Goal: Task Accomplishment & Management: Manage account settings

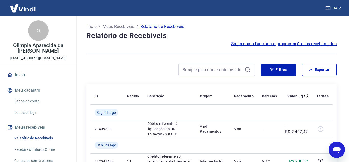
click at [41, 133] on link "Relatório de Recebíveis" at bounding box center [41, 138] width 58 height 10
click at [276, 70] on button "Filtros" at bounding box center [278, 70] width 35 height 12
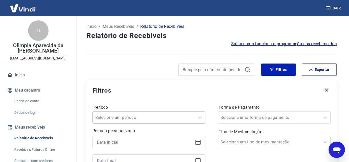
click at [120, 117] on input "Período" at bounding box center [121, 118] width 52 height 6
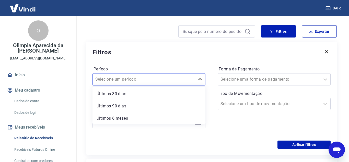
scroll to position [50, 0]
click at [121, 81] on input "Período" at bounding box center [121, 79] width 52 height 6
click at [232, 128] on div "Forma de Pagamento Selecione uma forma de pagamento Tipo de Movimentação Seleci…" at bounding box center [274, 99] width 113 height 69
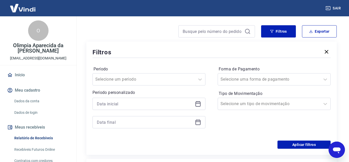
click at [198, 106] on icon at bounding box center [198, 104] width 6 height 6
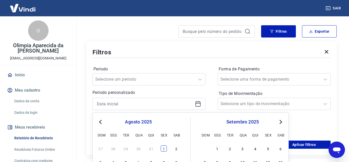
click at [163, 149] on div "1" at bounding box center [164, 149] width 6 height 6
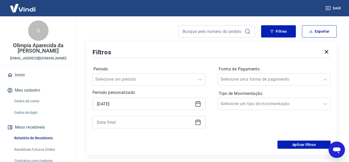
type input "[DATE]"
click at [199, 123] on icon at bounding box center [198, 122] width 6 height 6
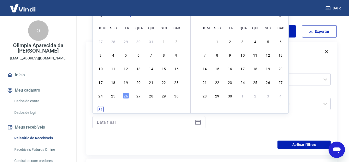
click at [101, 109] on div "31" at bounding box center [101, 109] width 6 height 6
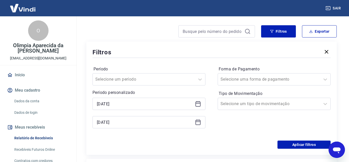
type input "[DATE]"
click at [242, 81] on input "Forma de Pagamento" at bounding box center [246, 79] width 52 height 6
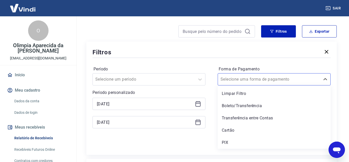
click at [198, 151] on div "Filtros Período Selecione um período Período personalizado Selected date: [DATE…" at bounding box center [211, 98] width 250 height 113
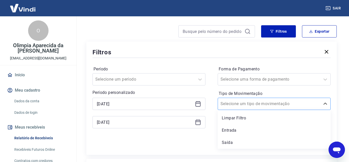
click at [265, 107] on div at bounding box center [268, 103] width 97 height 7
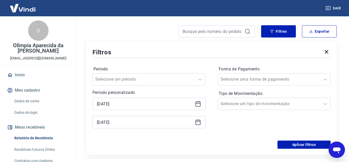
click at [194, 138] on div "Período Selecione um período Período personalizado Selected date: [DATE] [DATE]…" at bounding box center [211, 100] width 238 height 82
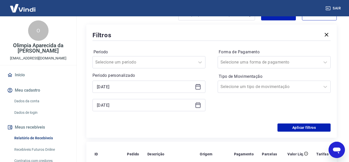
scroll to position [56, 0]
click at [294, 129] on button "Aplicar filtros" at bounding box center [303, 127] width 53 height 8
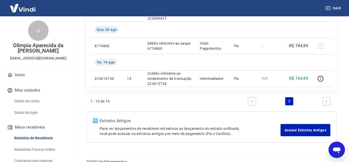
scroll to position [330, 0]
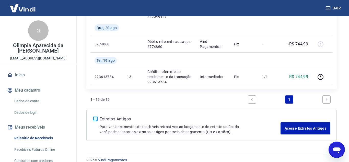
click at [328, 99] on icon "Next page" at bounding box center [326, 100] width 4 height 4
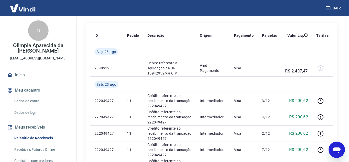
scroll to position [0, 0]
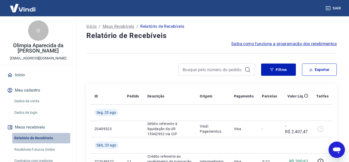
click at [27, 134] on link "Relatório de Recebíveis" at bounding box center [41, 138] width 58 height 10
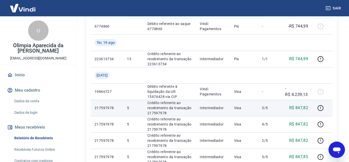
scroll to position [365, 0]
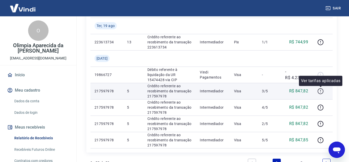
click at [320, 92] on icon "button" at bounding box center [320, 92] width 1 height 1
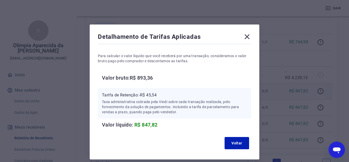
click at [245, 36] on icon at bounding box center [247, 37] width 8 height 8
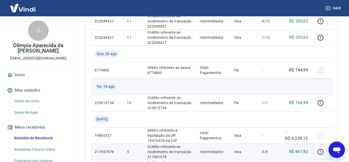
scroll to position [252, 0]
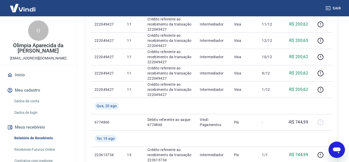
click at [30, 85] on button "Meu cadastro" at bounding box center [38, 90] width 64 height 11
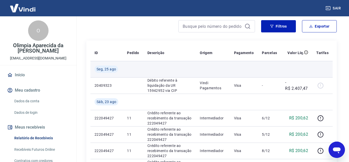
scroll to position [0, 0]
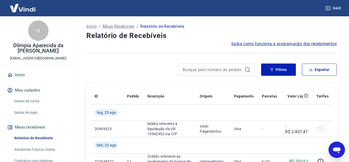
click at [31, 96] on link "Dados da conta" at bounding box center [41, 101] width 58 height 10
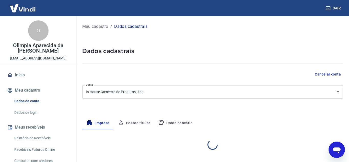
select select "SP"
select select "business"
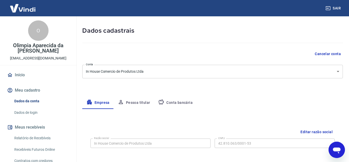
scroll to position [26, 0]
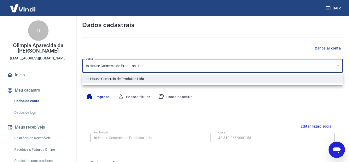
click at [152, 69] on body "Sair O Olimpia Aparecida da Silva [EMAIL_ADDRESS][DOMAIN_NAME] Início Meu cadas…" at bounding box center [174, 55] width 349 height 162
click at [152, 69] on div at bounding box center [174, 81] width 349 height 162
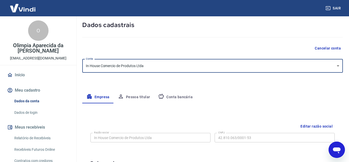
click at [235, 96] on div "Empresa Pessoa titular Conta bancária" at bounding box center [212, 97] width 260 height 12
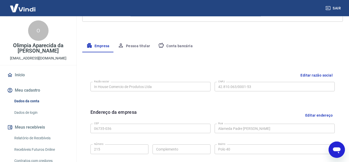
scroll to position [76, 0]
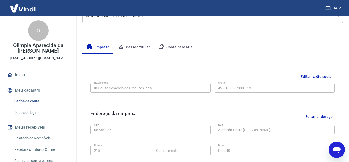
click at [19, 85] on button "Meu cadastro" at bounding box center [38, 90] width 64 height 11
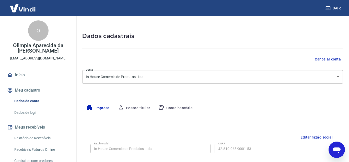
scroll to position [0, 0]
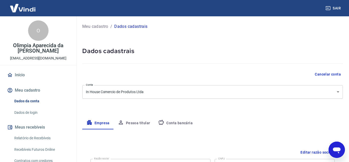
click at [21, 69] on link "Início" at bounding box center [38, 74] width 64 height 11
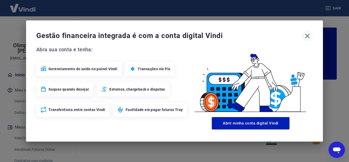
click at [306, 35] on icon "button" at bounding box center [307, 36] width 5 height 5
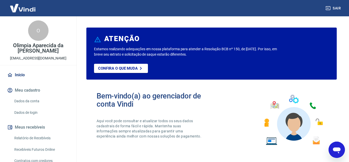
click at [24, 10] on img at bounding box center [22, 8] width 33 height 16
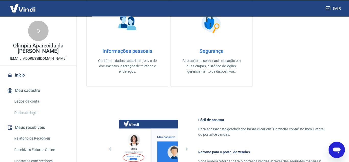
scroll to position [182, 0]
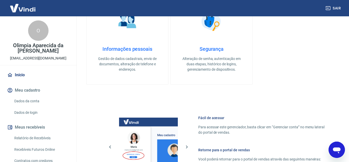
click at [134, 45] on link "Informações pessoais Gestão de dados cadastrais, envio de documentos, alteração…" at bounding box center [127, 40] width 82 height 89
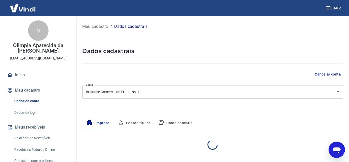
select select "SP"
select select "business"
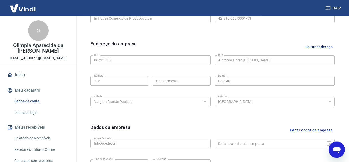
scroll to position [165, 0]
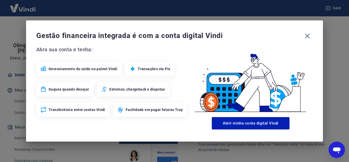
scroll to position [182, 0]
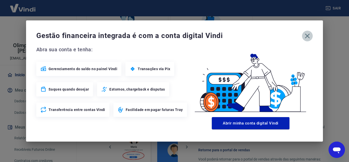
click at [308, 33] on icon "button" at bounding box center [307, 36] width 8 height 8
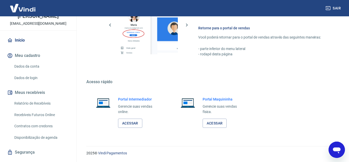
scroll to position [41, 0]
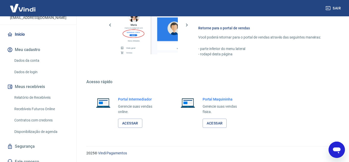
click at [44, 104] on link "Recebíveis Futuros Online" at bounding box center [41, 109] width 58 height 10
